Goal: Task Accomplishment & Management: Manage account settings

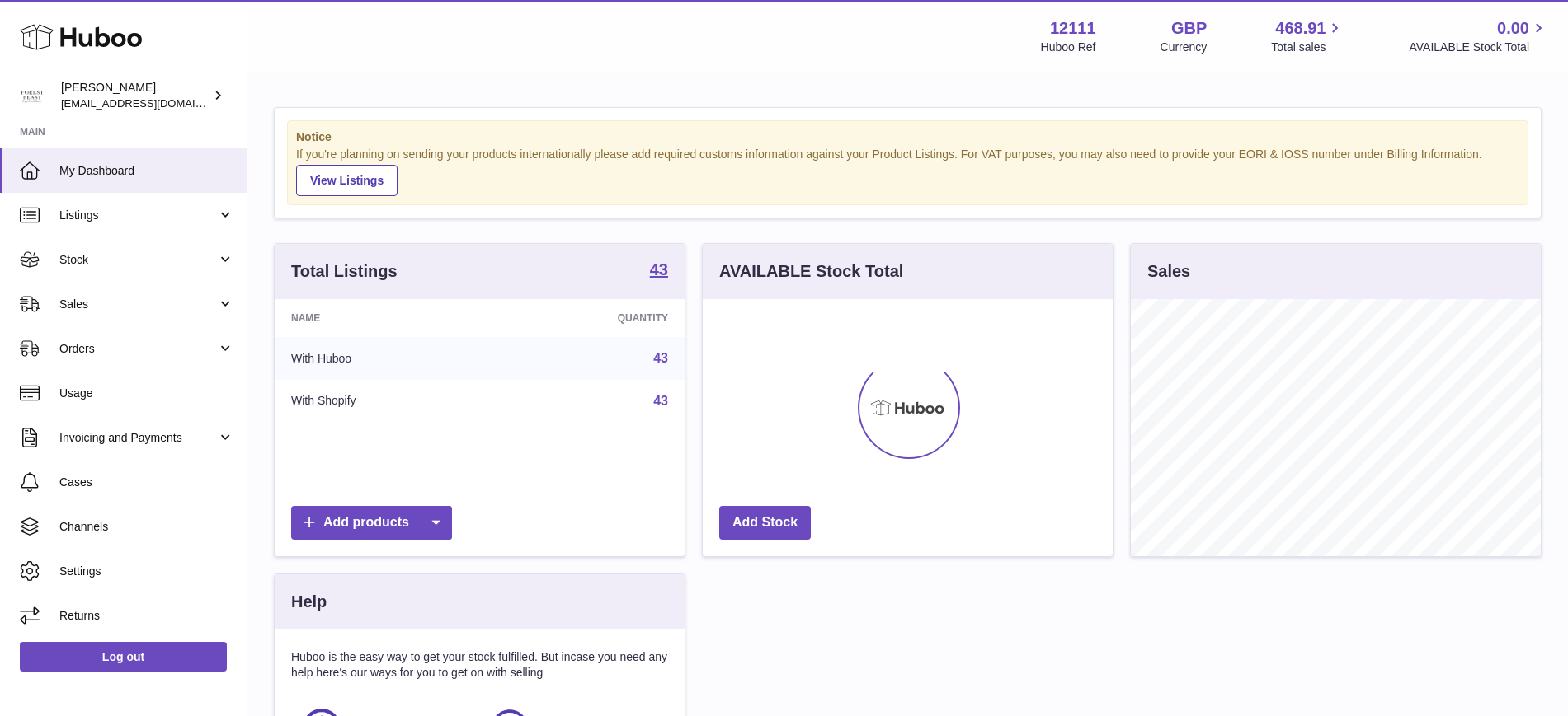
scroll to position [257, 410]
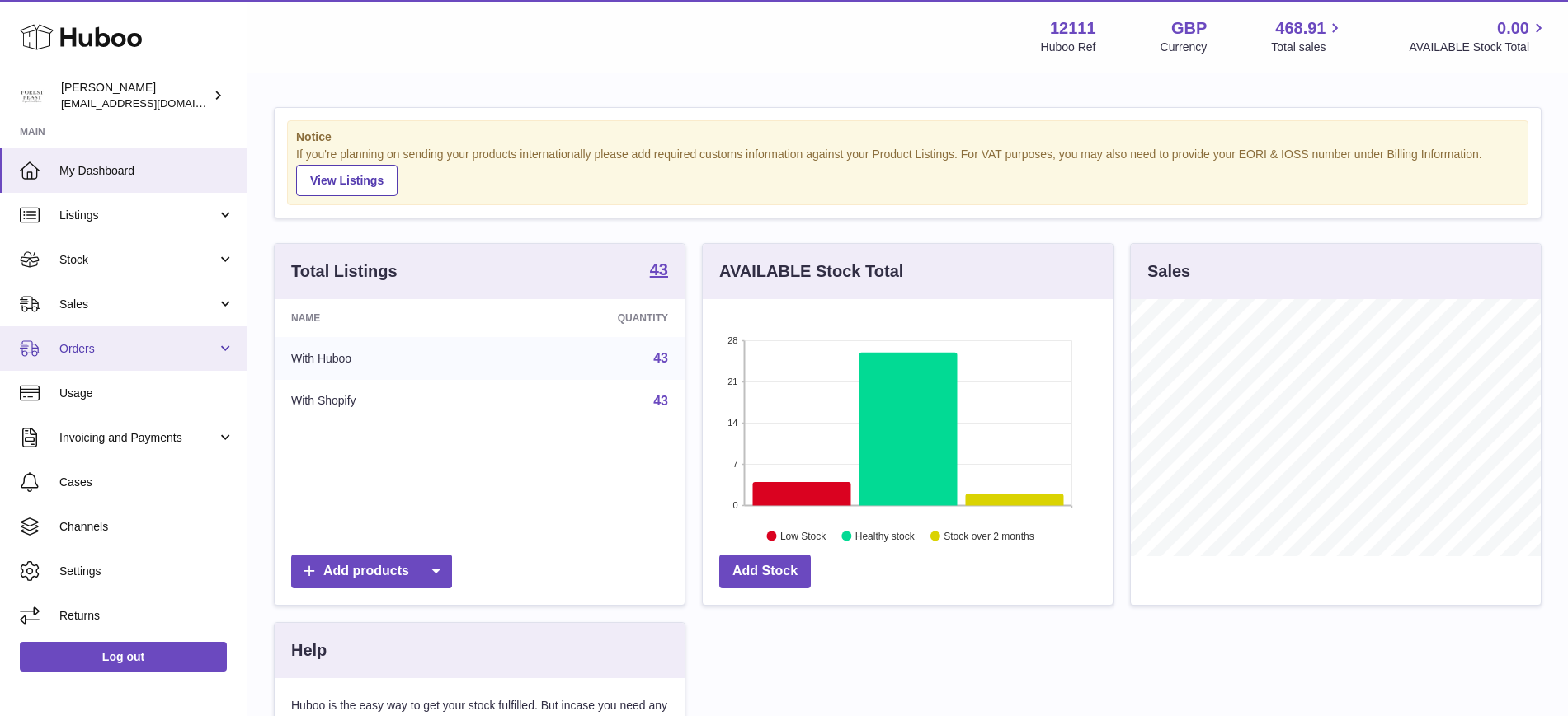
click at [207, 345] on span "Orders" at bounding box center [138, 349] width 158 height 15
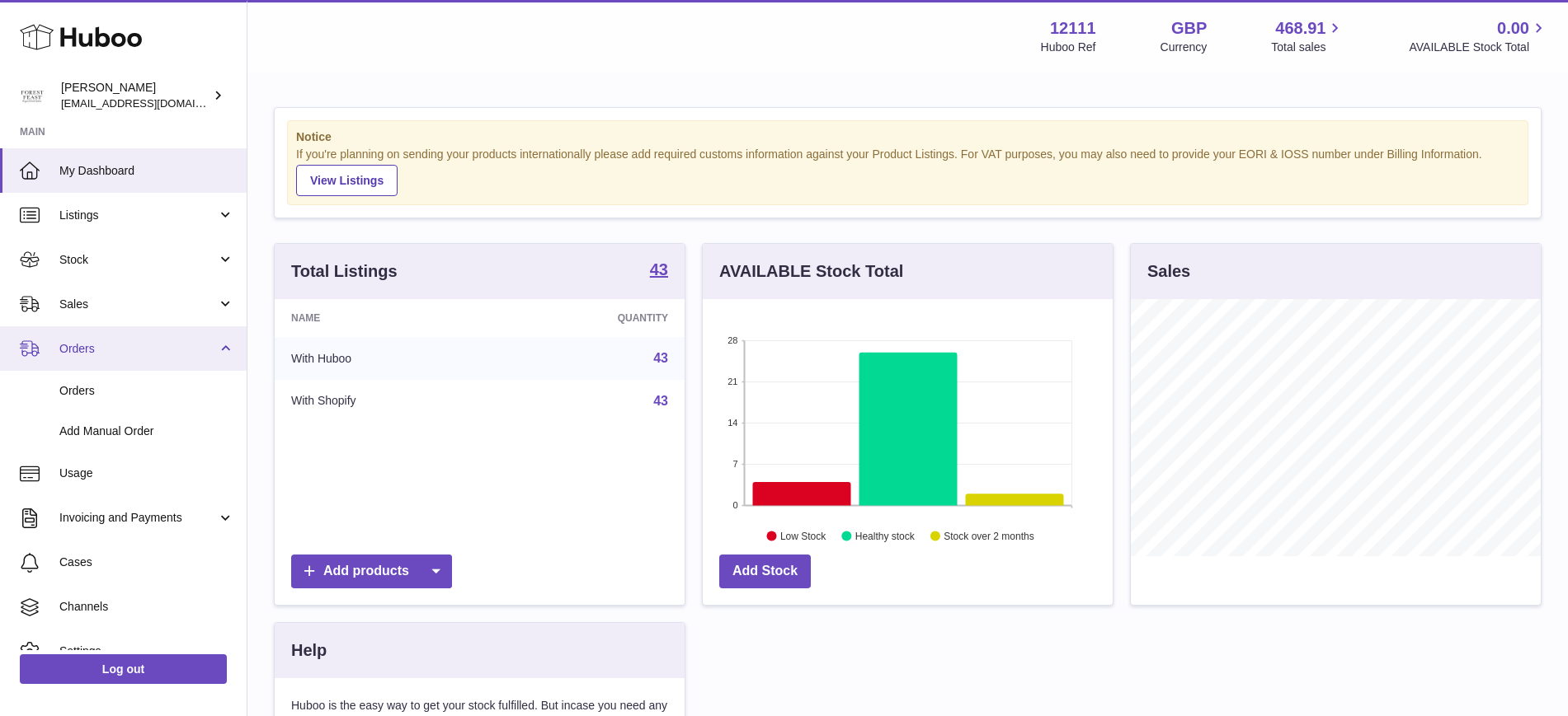
click at [222, 341] on link "Orders" at bounding box center [123, 348] width 246 height 45
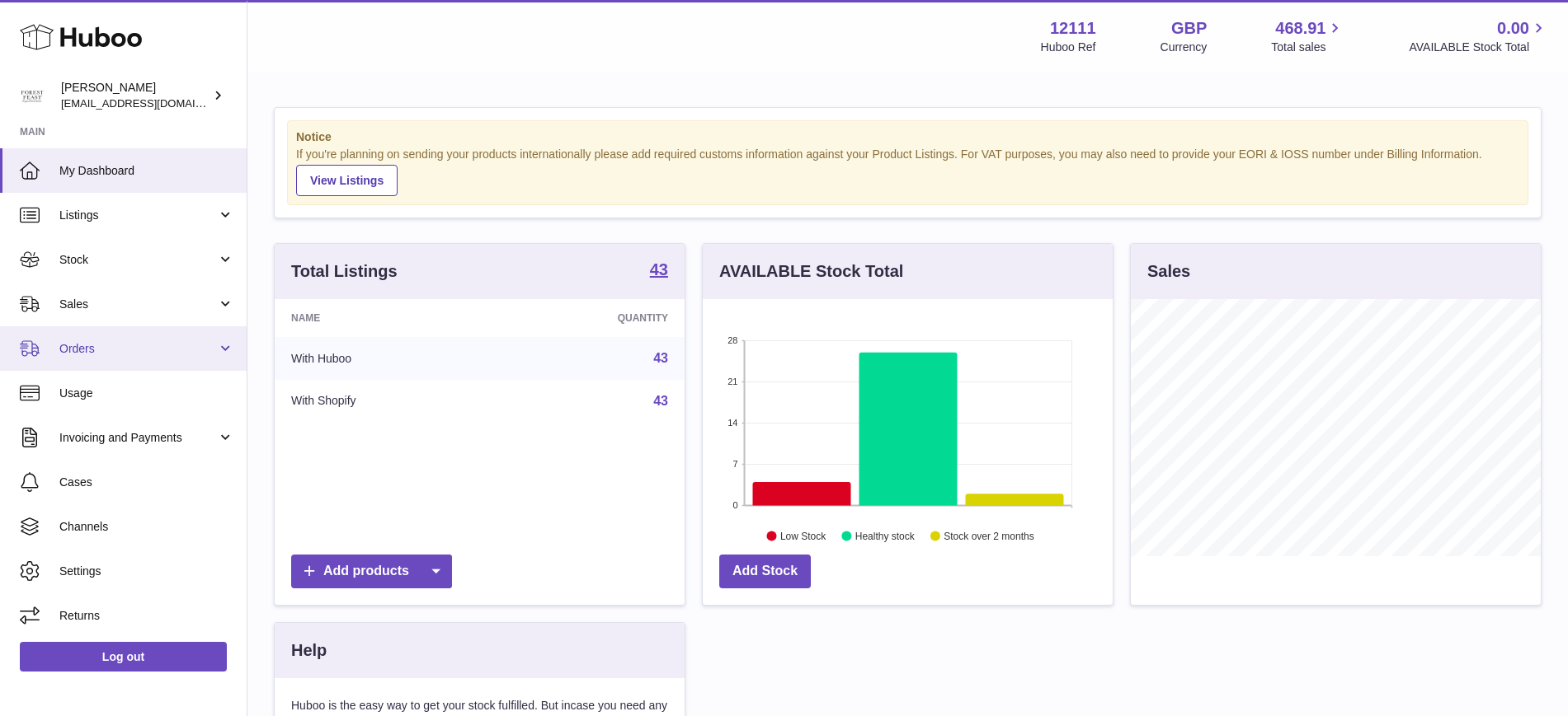
click at [136, 353] on span "Orders" at bounding box center [138, 349] width 158 height 15
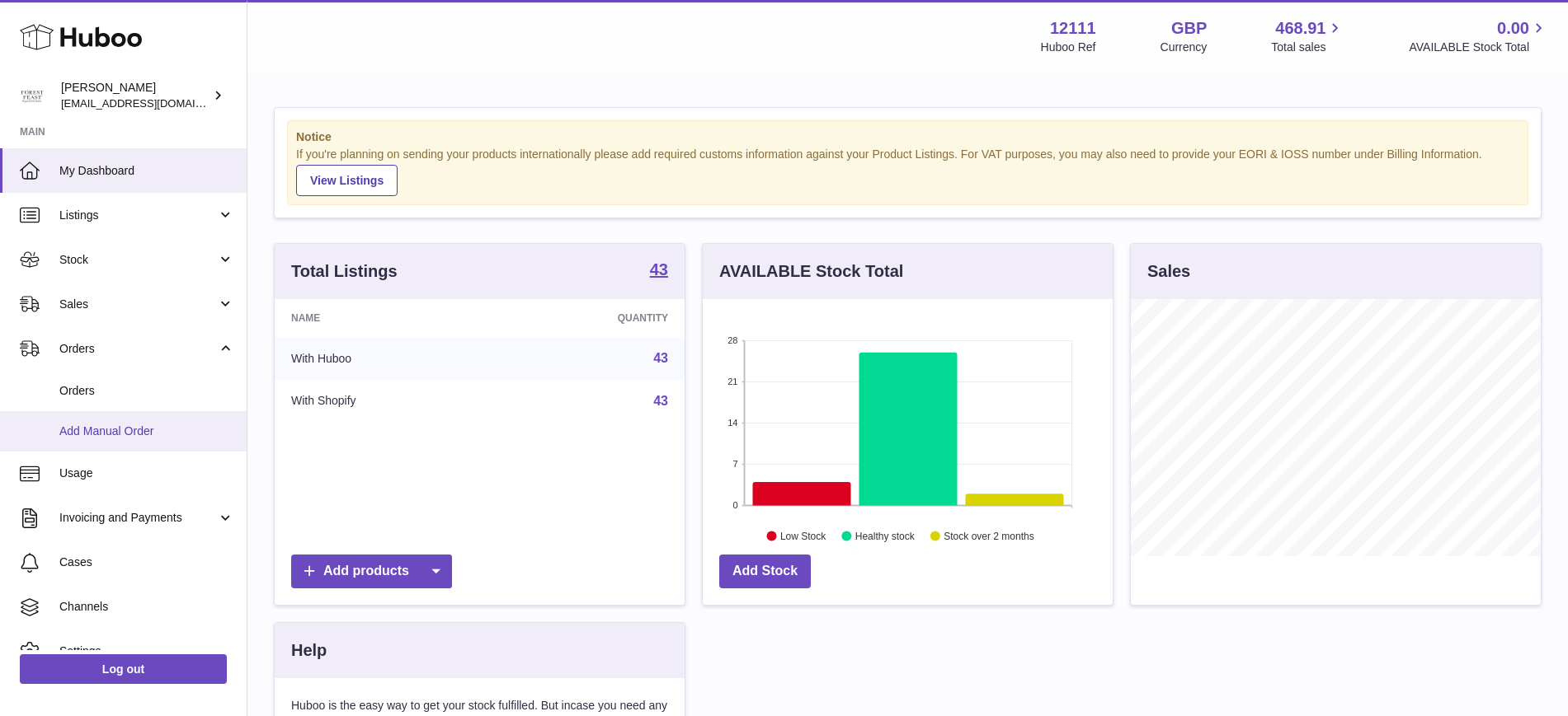
click at [161, 412] on link "Add Manual Order" at bounding box center [123, 432] width 246 height 40
click at [159, 399] on link "Orders" at bounding box center [123, 391] width 246 height 40
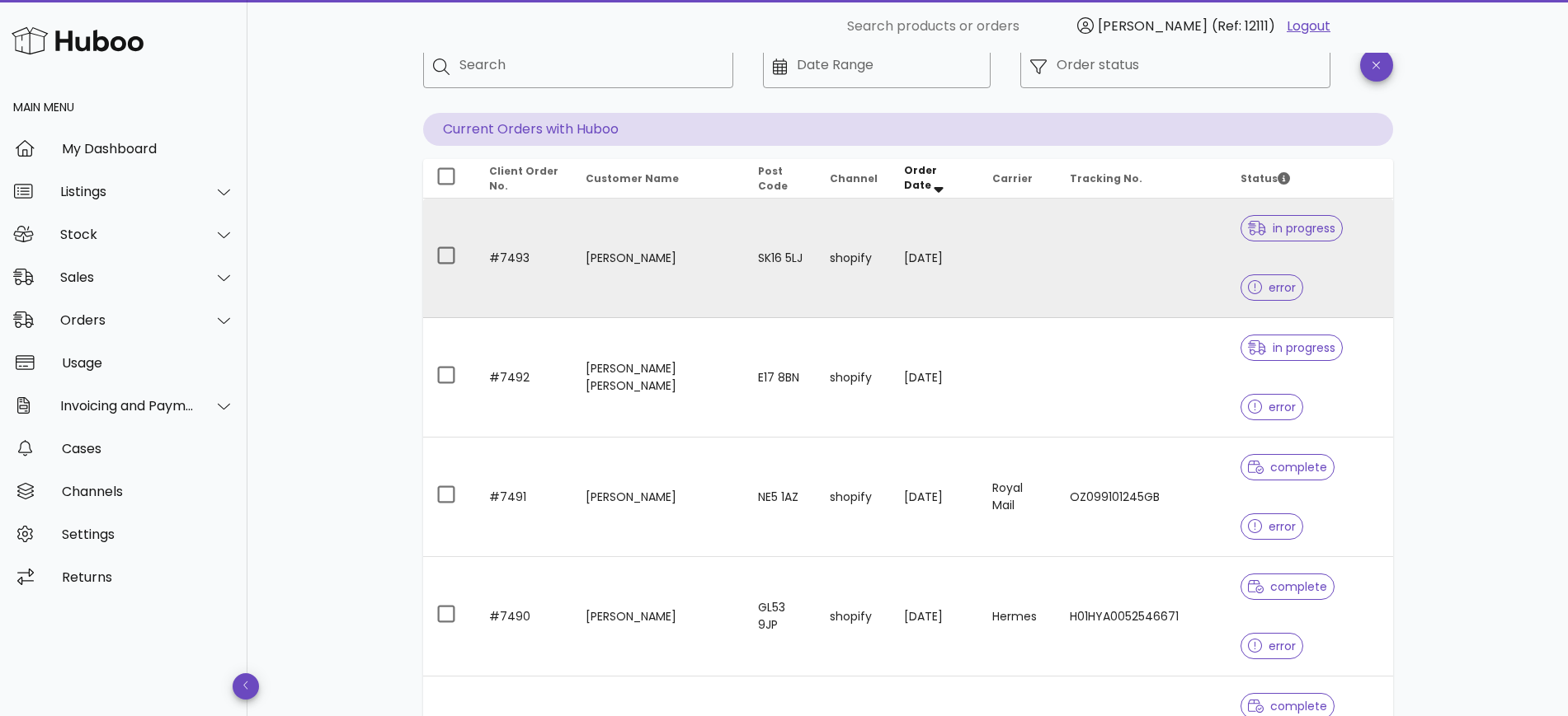
scroll to position [309, 0]
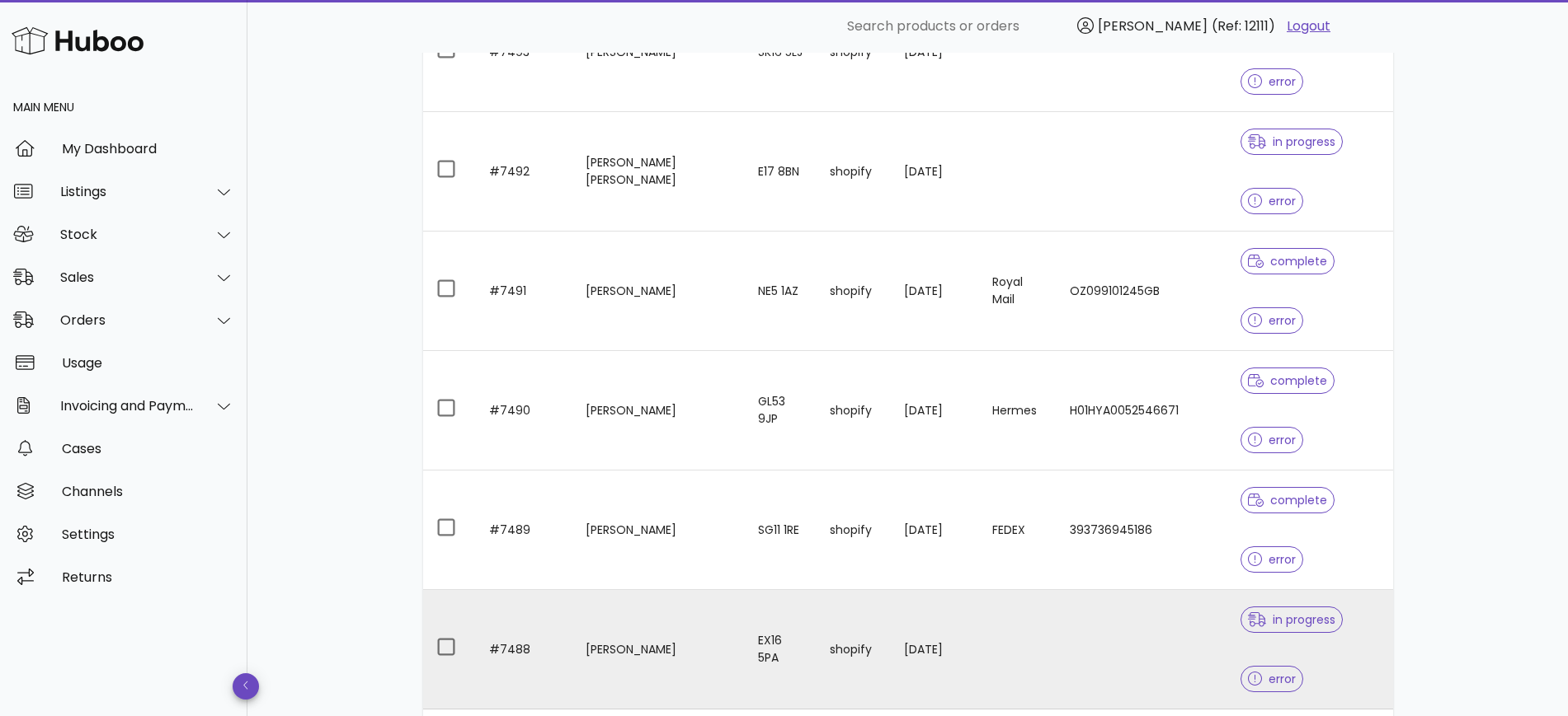
click at [769, 590] on td "EX16 5PA" at bounding box center [780, 650] width 71 height 120
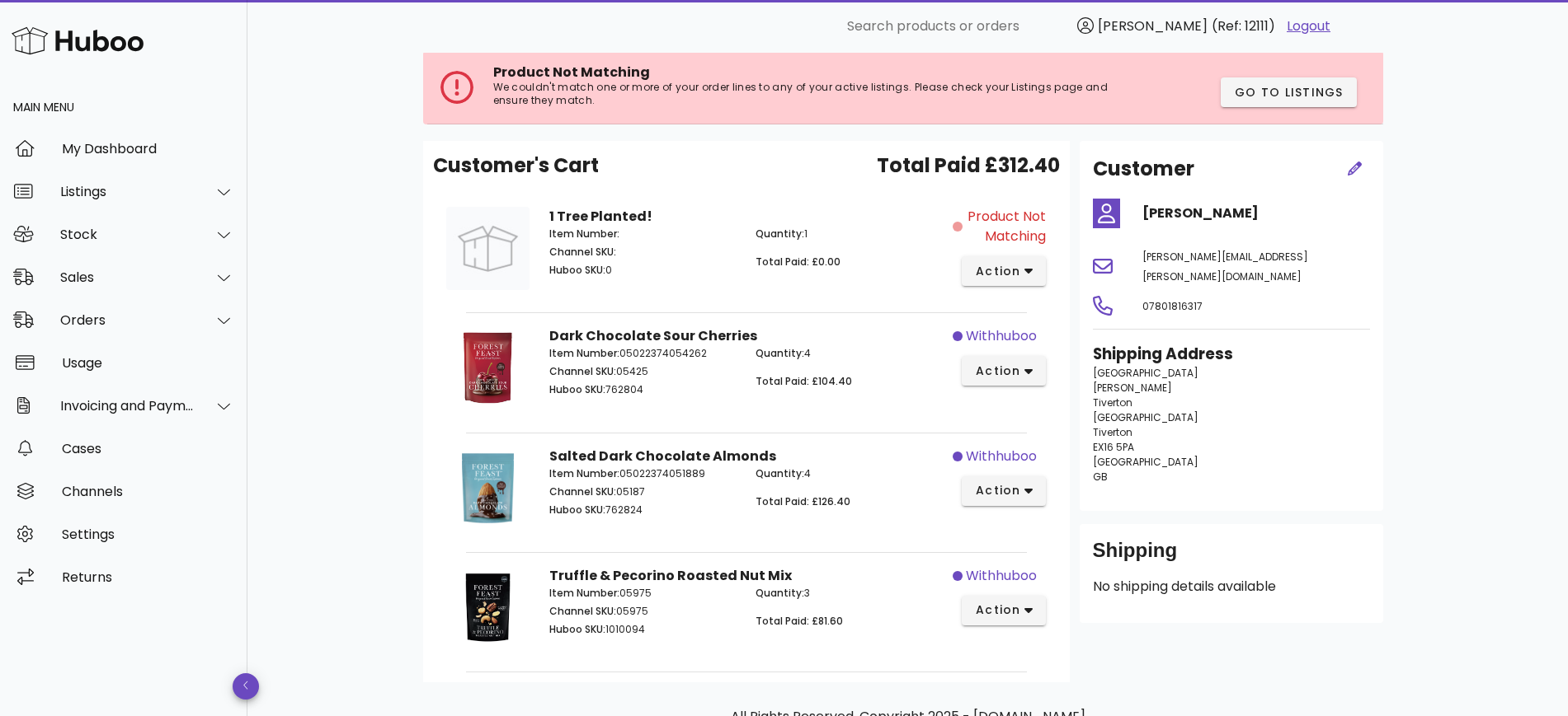
scroll to position [194, 0]
